Goal: Information Seeking & Learning: Find specific fact

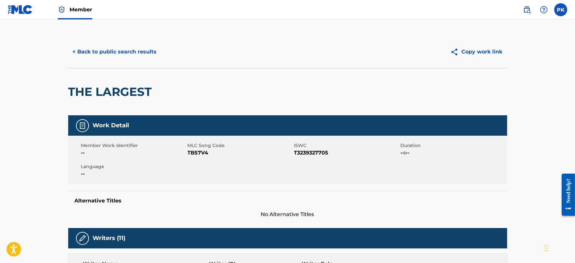
click at [98, 50] on button "< Back to public search results" at bounding box center [114, 52] width 93 height 16
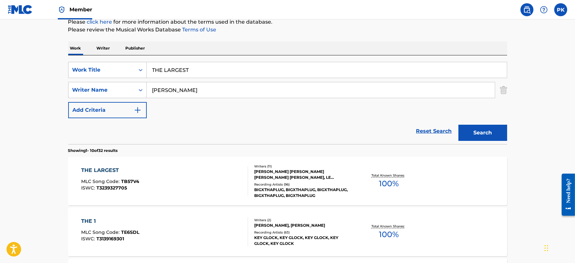
click at [214, 67] on input "THE LARGEST" at bounding box center [327, 70] width 360 height 16
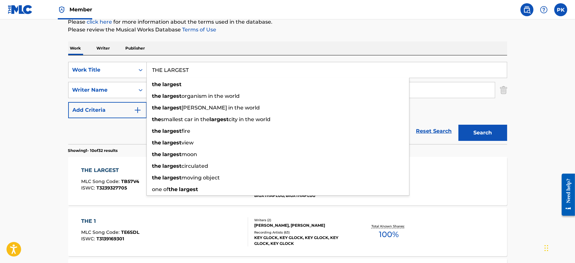
click at [214, 67] on input "THE LARGEST" at bounding box center [327, 70] width 360 height 16
paste input "DAY IN THE SKY"
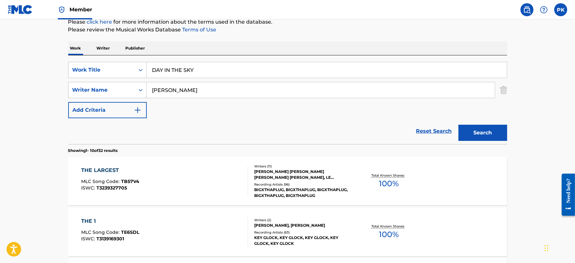
click at [153, 71] on input "DAY IN THE SKY" at bounding box center [327, 70] width 360 height 16
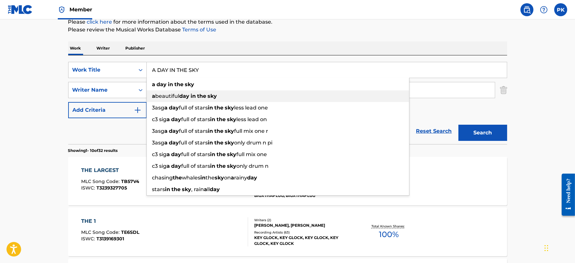
click at [229, 93] on div "a beautiful day in the sky" at bounding box center [278, 97] width 262 height 12
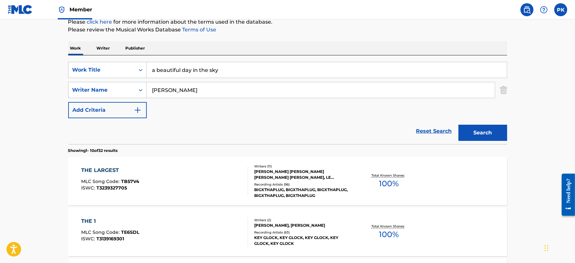
click at [227, 72] on input "a beautiful day in the sky" at bounding box center [327, 70] width 360 height 16
paste input "DAY IN THE SKY"
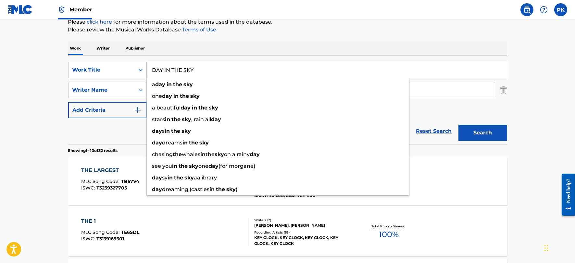
click at [152, 70] on input "DAY IN THE SKY" at bounding box center [327, 70] width 360 height 16
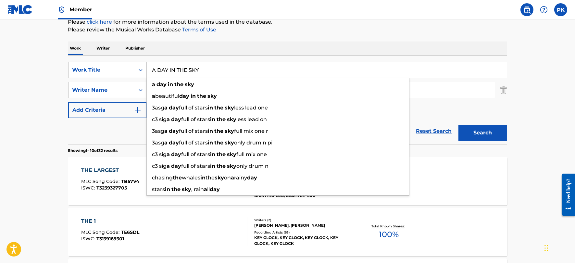
type input "A DAY IN THE SKY"
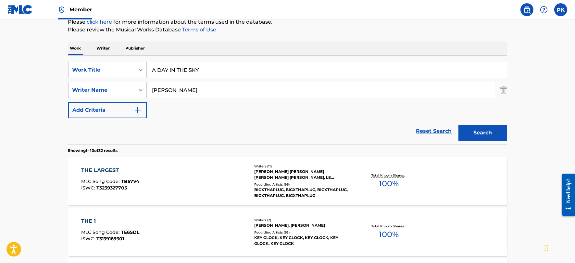
click at [224, 95] on input "[PERSON_NAME]" at bounding box center [321, 90] width 348 height 16
click at [458, 125] on button "Search" at bounding box center [482, 133] width 49 height 16
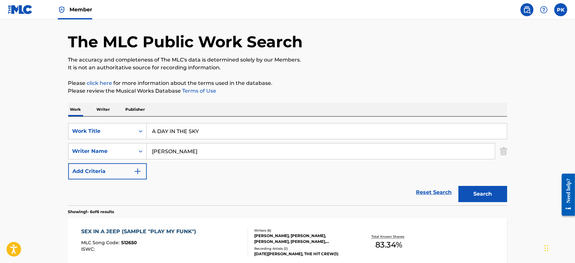
scroll to position [0, 0]
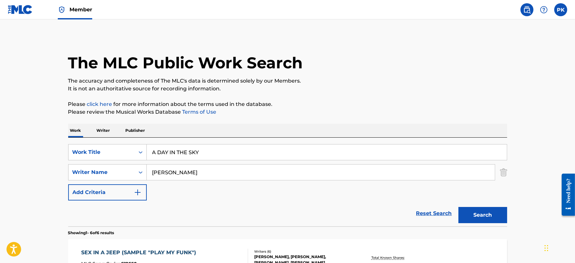
click at [210, 174] on input "[PERSON_NAME]" at bounding box center [321, 173] width 348 height 16
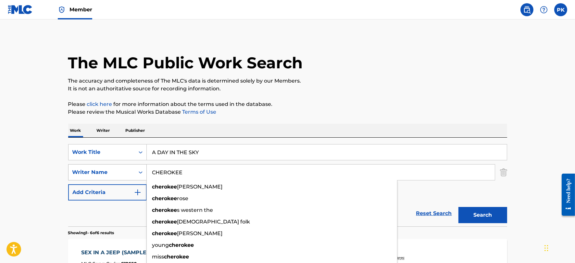
type input "CHEROKEE"
click at [122, 167] on div "Writer Name" at bounding box center [101, 172] width 66 height 12
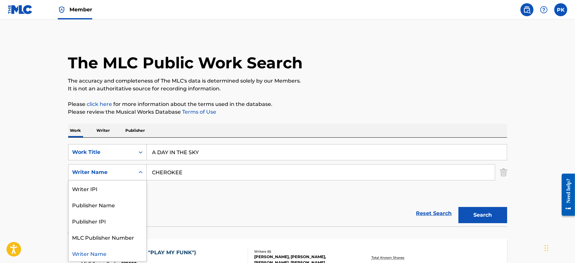
click at [307, 102] on p "Please click here for more information about the terms used in the database." at bounding box center [287, 105] width 439 height 8
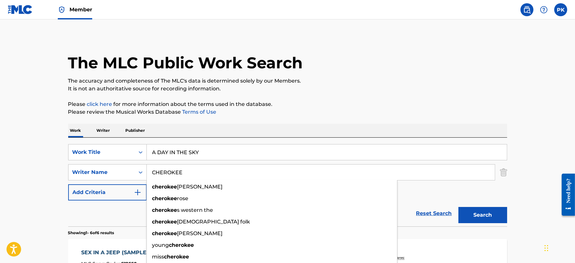
click at [309, 172] on input "CHEROKEE" at bounding box center [321, 173] width 348 height 16
click at [458, 207] on button "Search" at bounding box center [482, 215] width 49 height 16
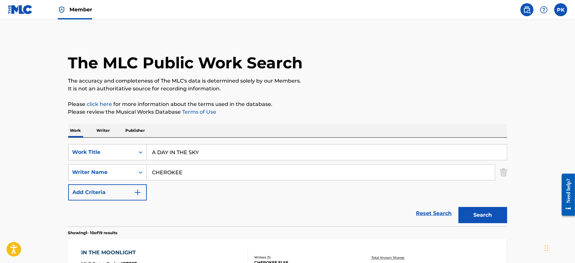
click at [219, 173] on input "CHEROKEE" at bounding box center [321, 173] width 348 height 16
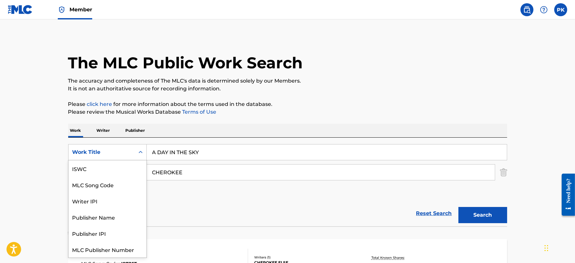
click at [118, 156] on div "Work Title" at bounding box center [101, 153] width 58 height 8
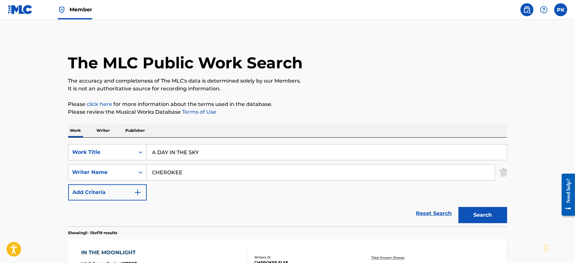
click at [296, 89] on p "It is not an authoritative source for recording information." at bounding box center [287, 89] width 439 height 8
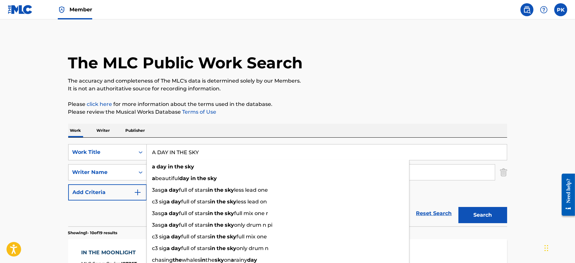
drag, startPoint x: 221, startPoint y: 158, endPoint x: 109, endPoint y: 120, distance: 118.4
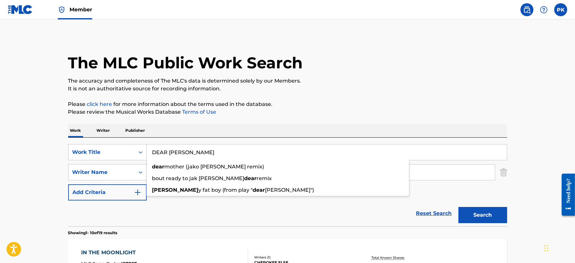
type input "DEAR [PERSON_NAME]"
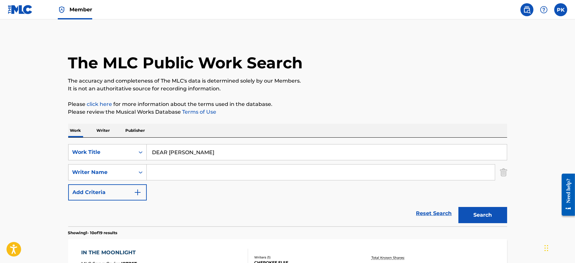
click at [458, 207] on button "Search" at bounding box center [482, 215] width 49 height 16
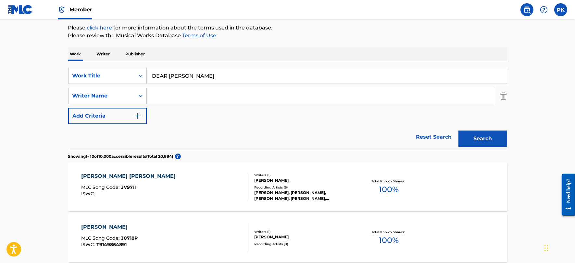
scroll to position [76, 0]
click at [167, 95] on input "Search Form" at bounding box center [321, 97] width 348 height 16
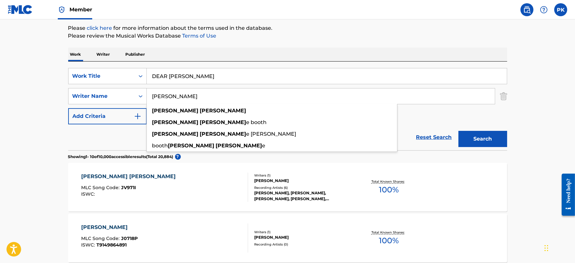
click at [458, 131] on button "Search" at bounding box center [482, 139] width 49 height 16
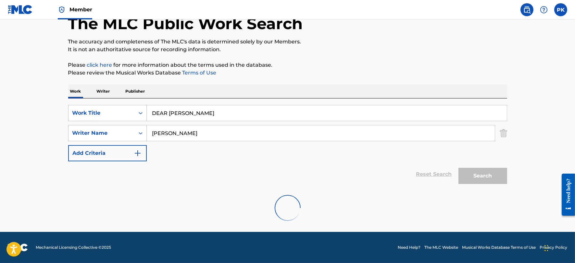
scroll to position [18, 0]
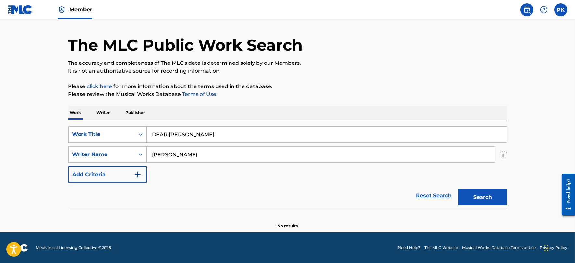
click at [193, 153] on input "[PERSON_NAME]" at bounding box center [321, 155] width 348 height 16
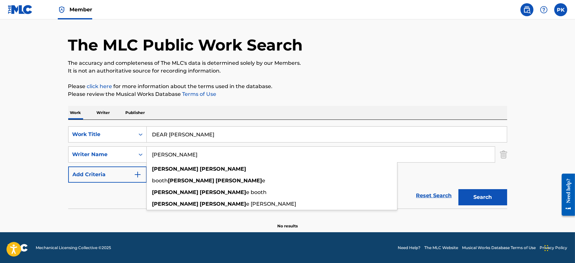
type input "[PERSON_NAME]"
click at [458, 189] on button "Search" at bounding box center [482, 197] width 49 height 16
